Goal: Navigation & Orientation: Find specific page/section

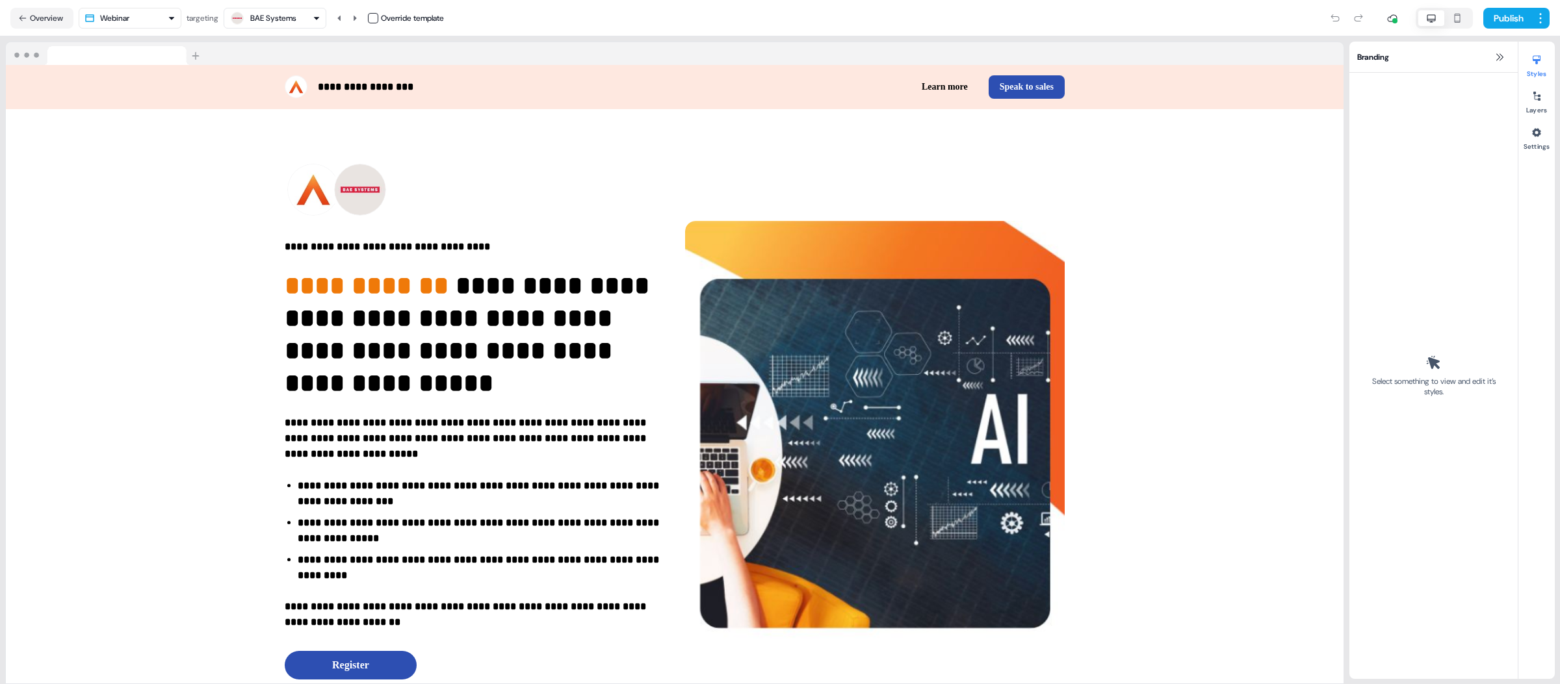
scroll to position [8, 0]
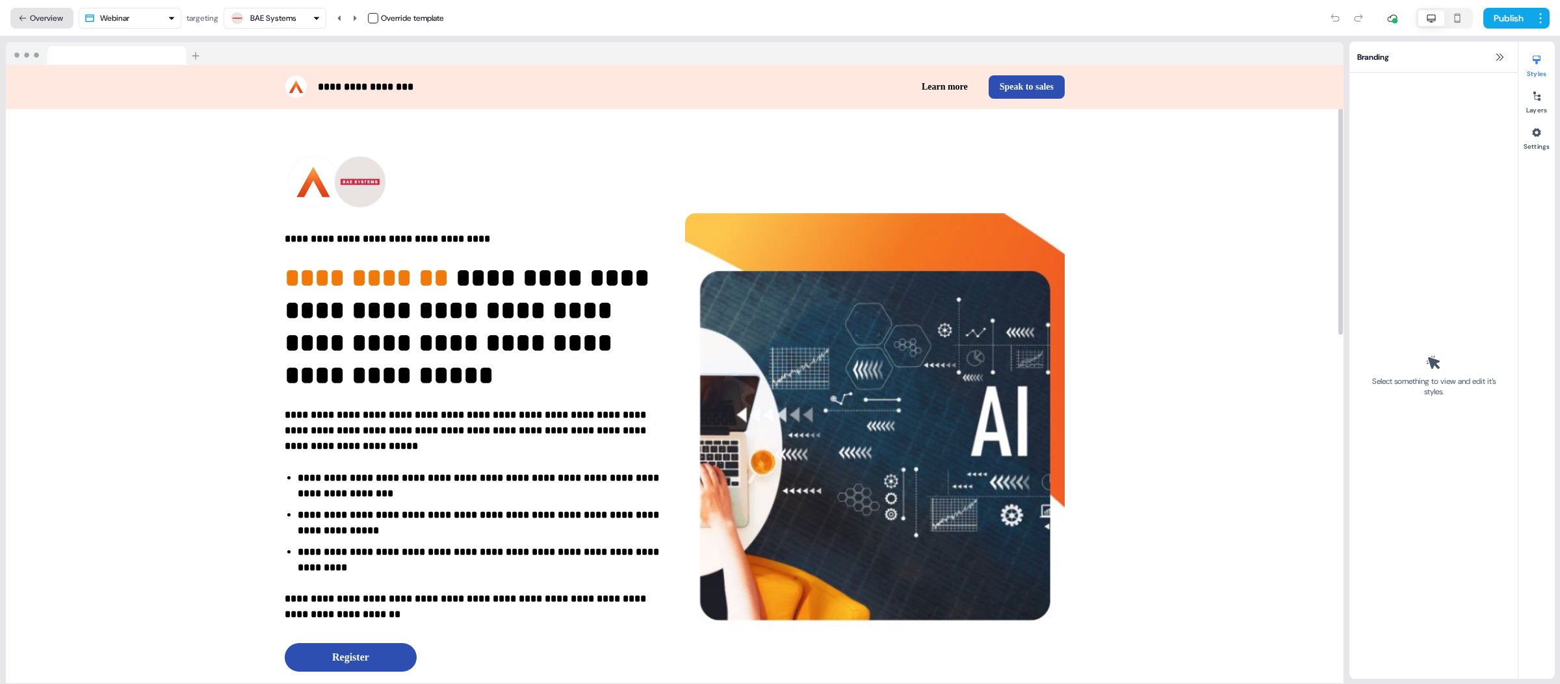
click at [40, 14] on button "Overview" at bounding box center [41, 18] width 63 height 21
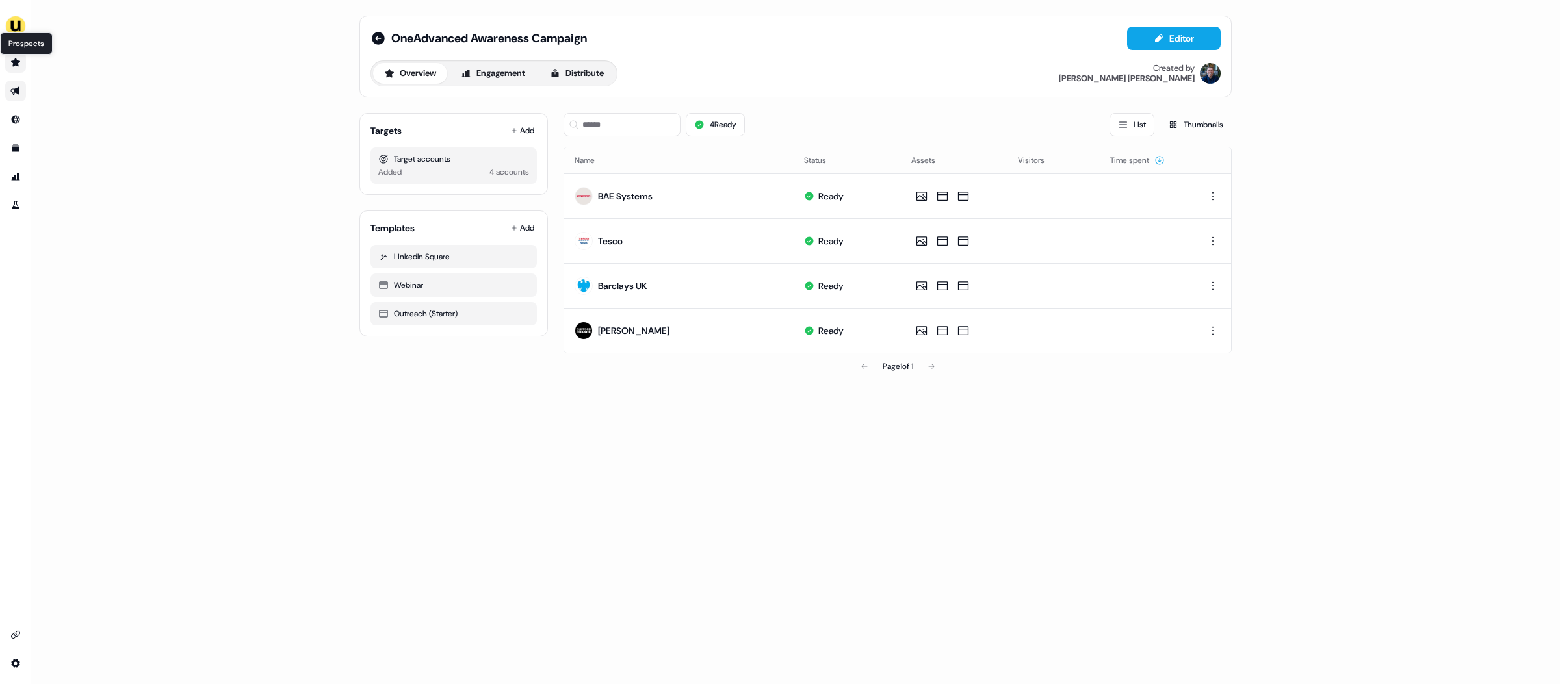
click at [12, 60] on icon "Go to prospects" at bounding box center [15, 62] width 9 height 8
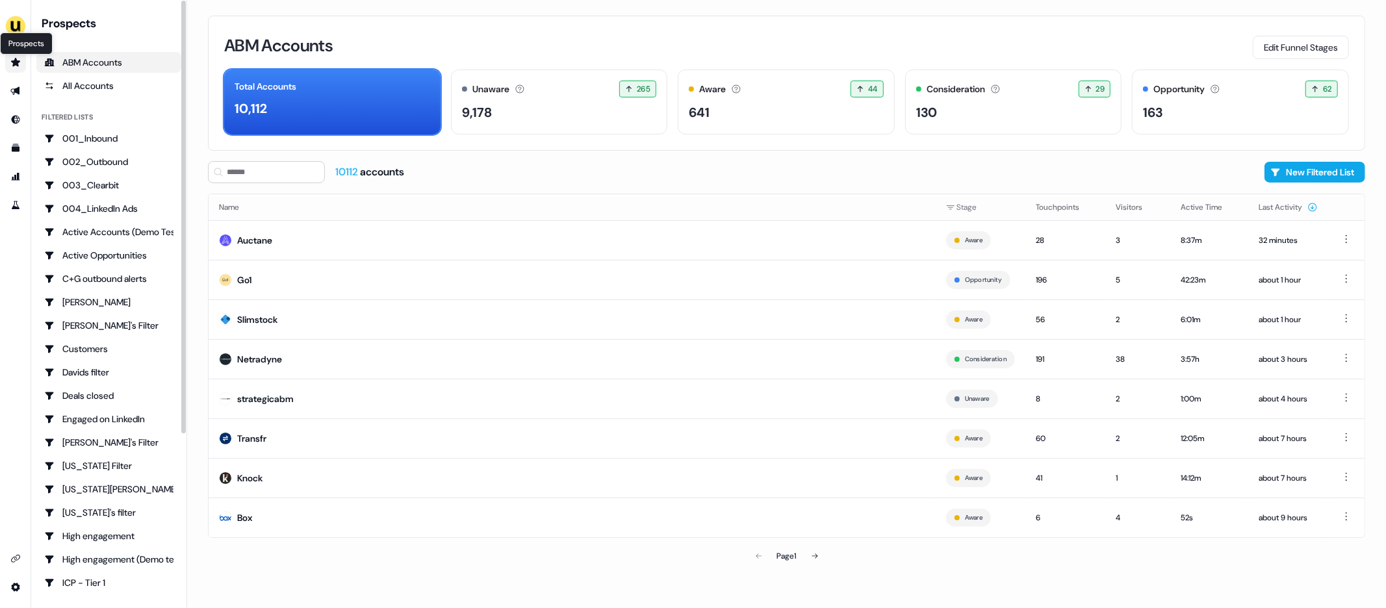
click at [16, 58] on icon "Go to prospects" at bounding box center [15, 62] width 9 height 8
click at [14, 88] on icon "Go to outbound experience" at bounding box center [14, 91] width 9 height 8
